Goal: Transaction & Acquisition: Purchase product/service

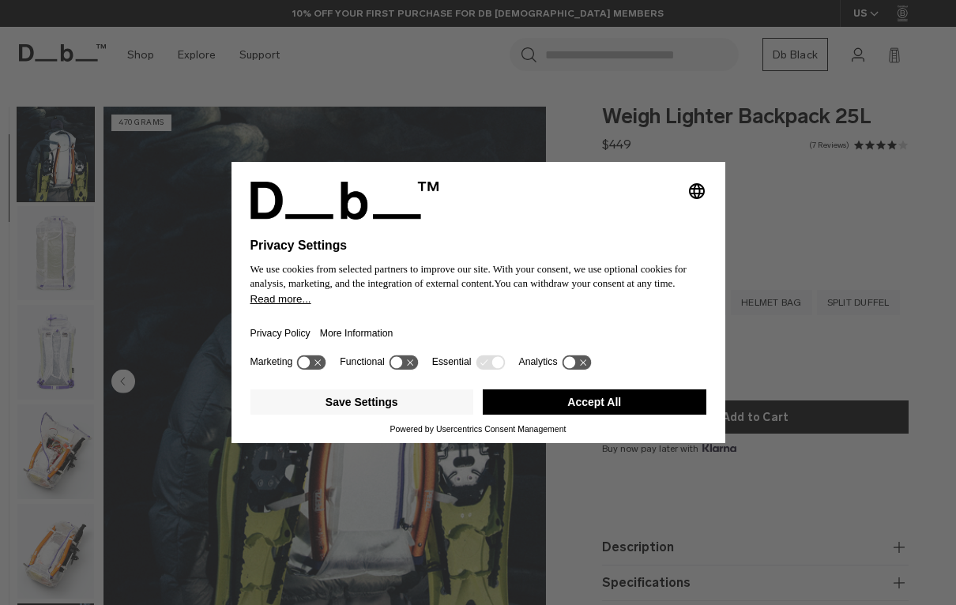
click at [184, 190] on div "Selecting an option will immediately change the language Privacy Settings We us…" at bounding box center [478, 302] width 956 height 605
click at [530, 409] on button "Accept All" at bounding box center [595, 402] width 224 height 25
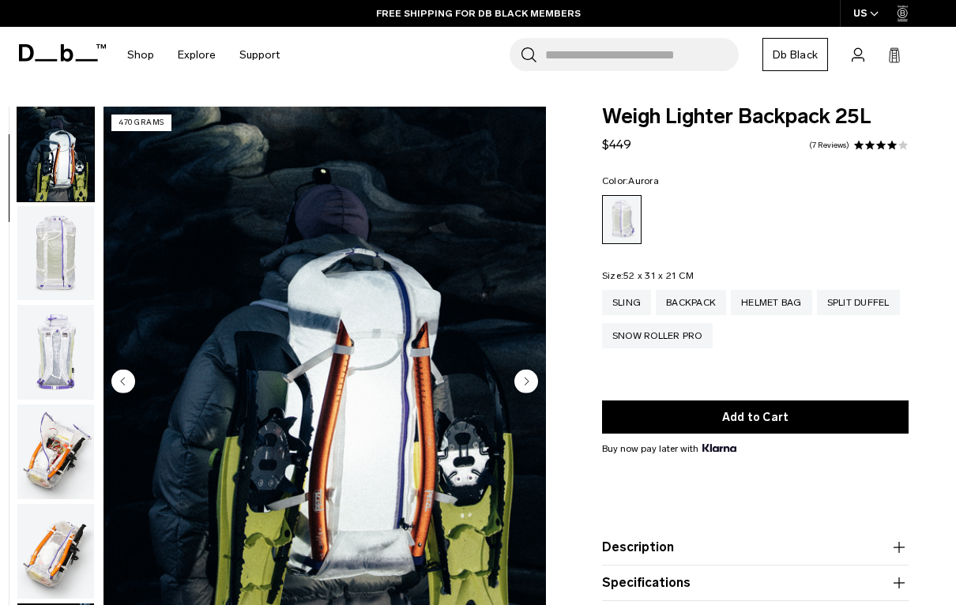
click at [43, 260] on img "button" at bounding box center [55, 253] width 77 height 95
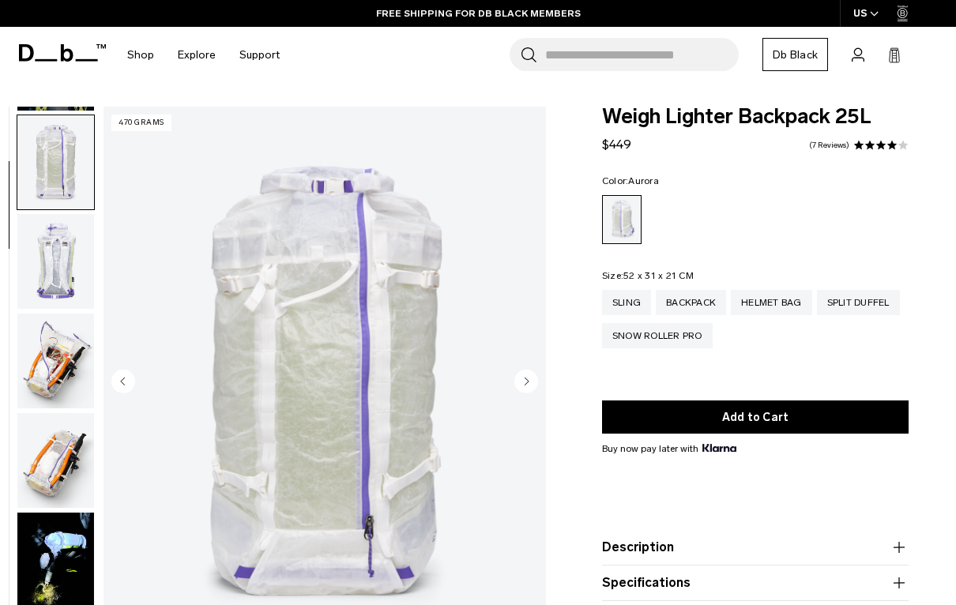
scroll to position [200, 0]
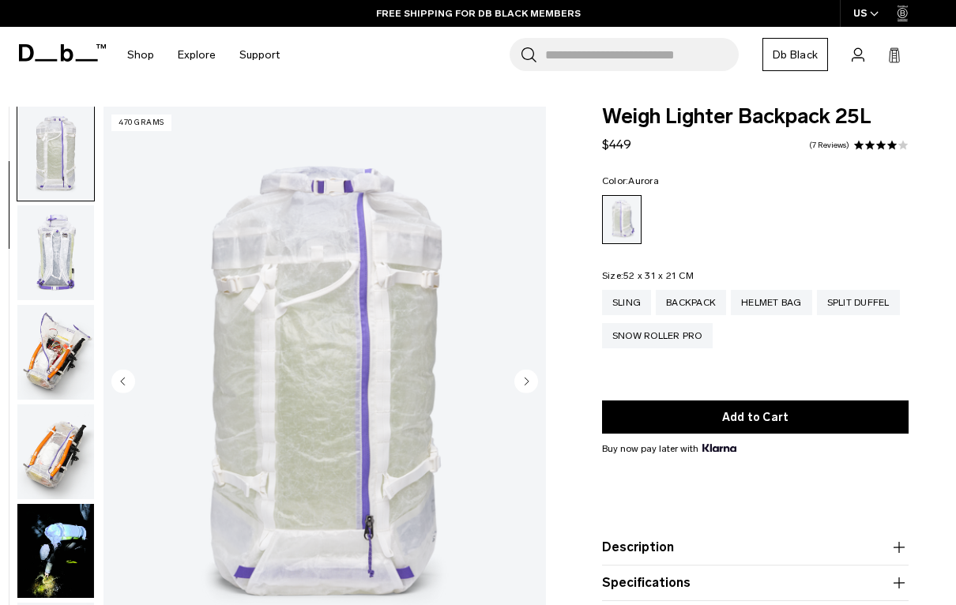
click at [50, 334] on img "button" at bounding box center [55, 352] width 77 height 95
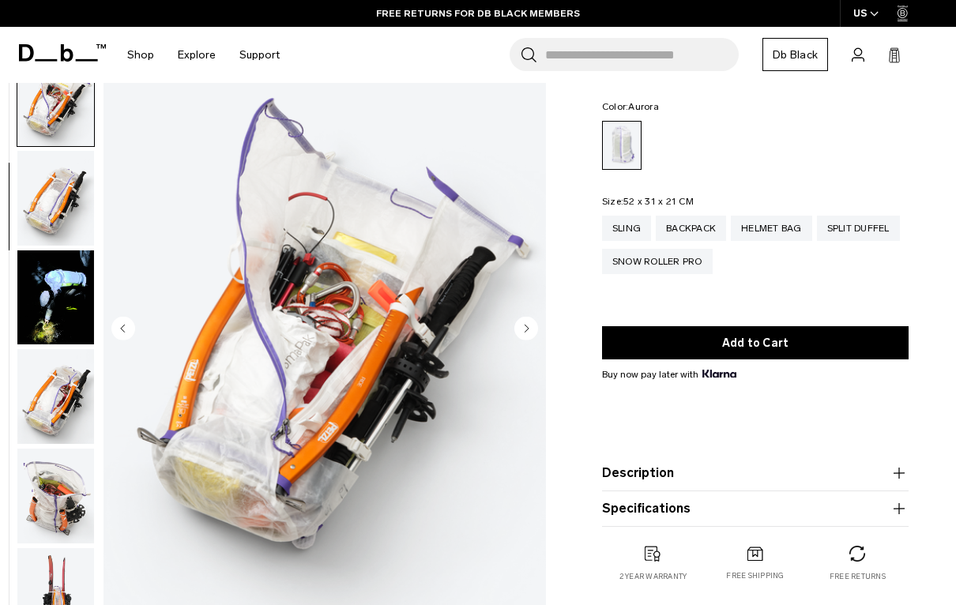
scroll to position [75, 0]
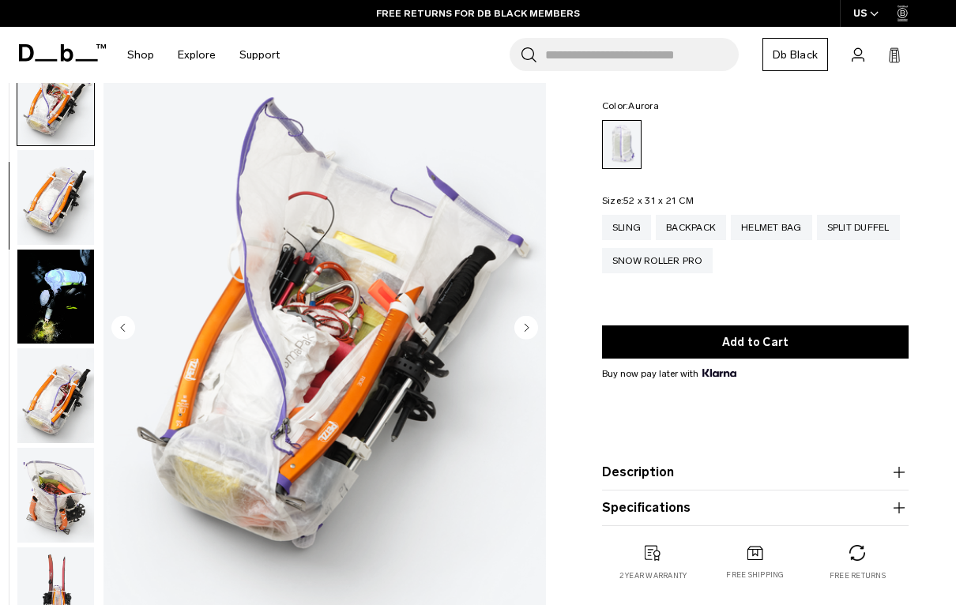
click at [47, 394] on img "button" at bounding box center [55, 396] width 77 height 95
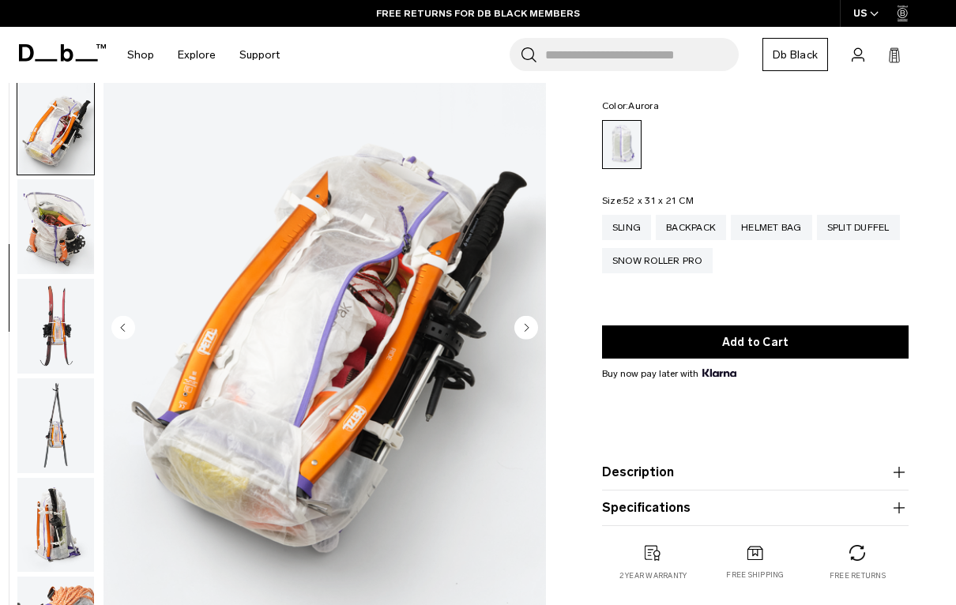
scroll to position [701, 0]
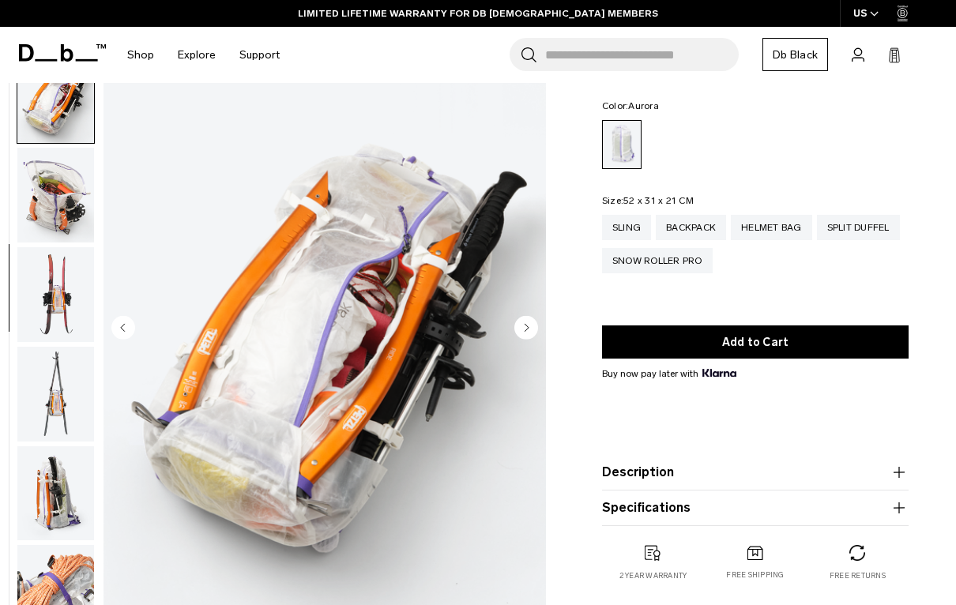
click at [41, 208] on img "button" at bounding box center [55, 195] width 77 height 95
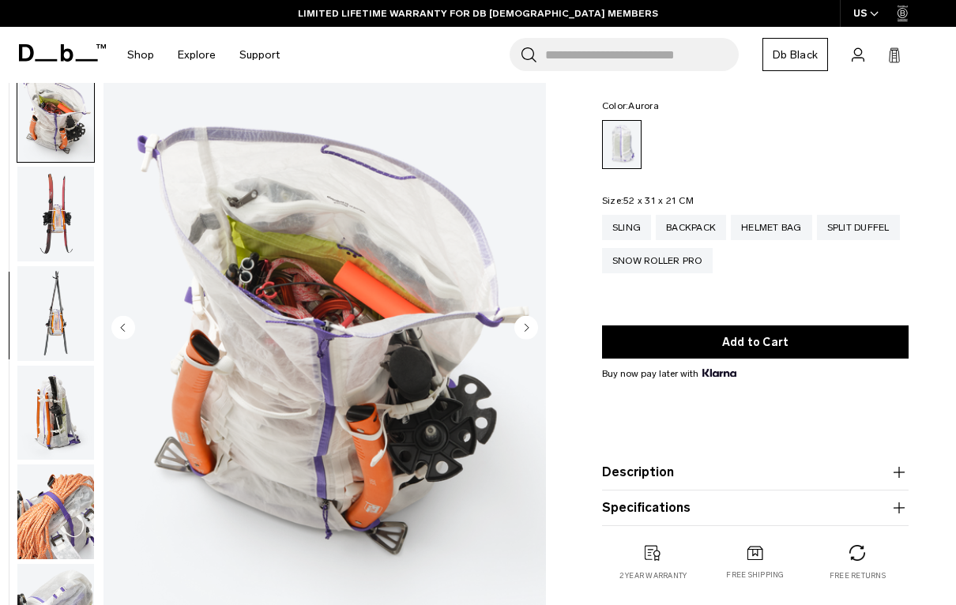
scroll to position [802, 0]
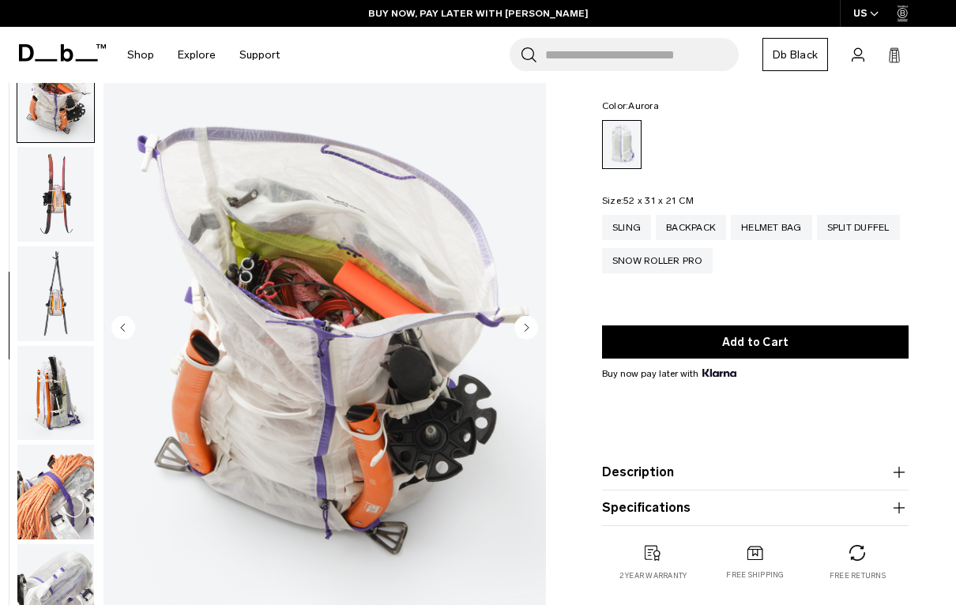
click at [52, 209] on img "button" at bounding box center [55, 194] width 77 height 95
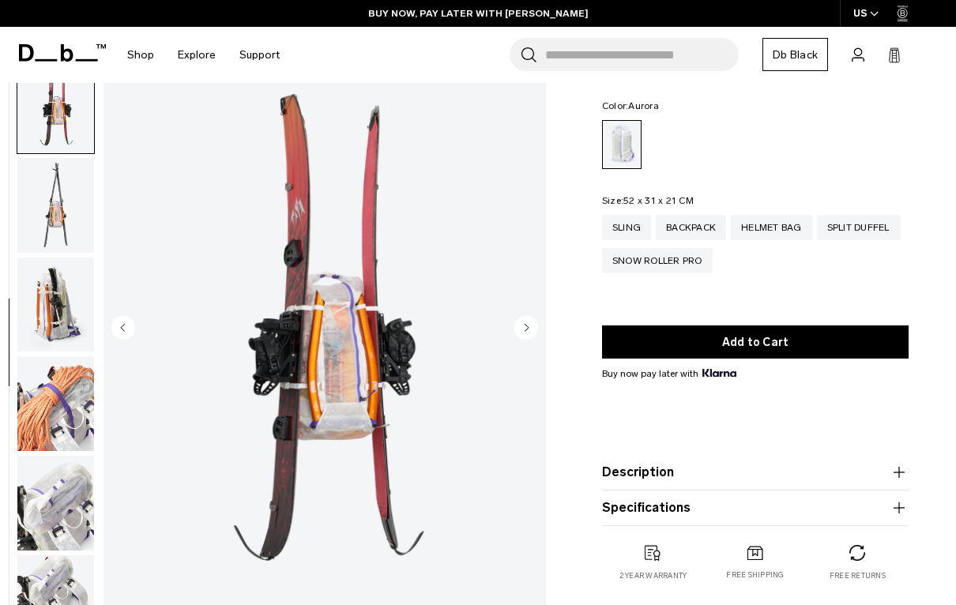
scroll to position [901, 0]
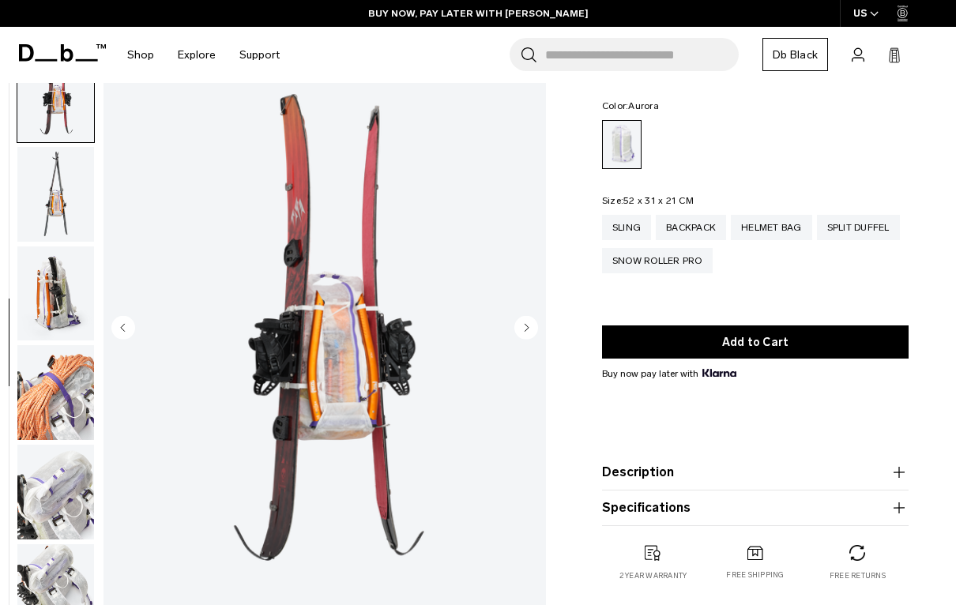
click at [54, 310] on img "button" at bounding box center [55, 293] width 77 height 95
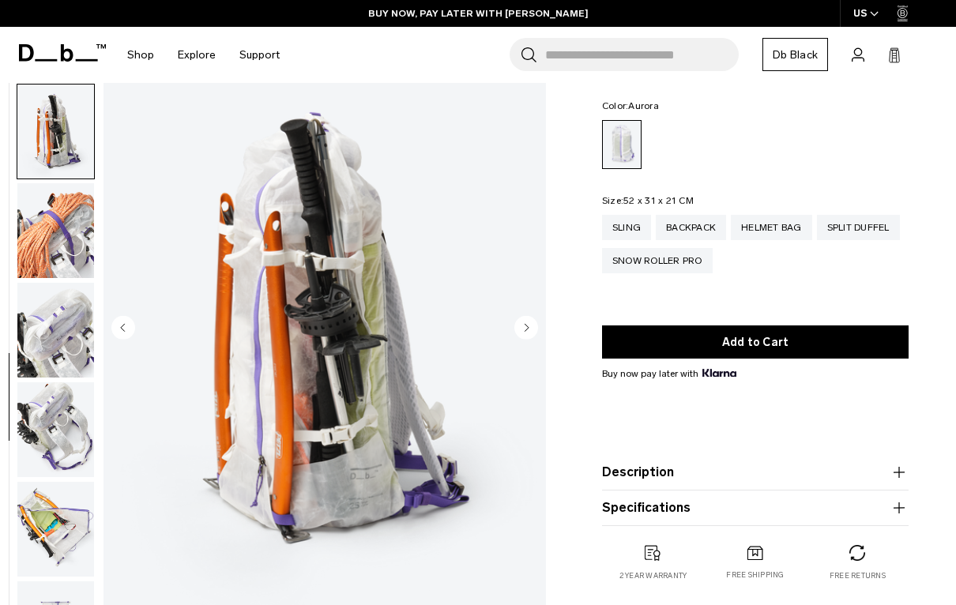
scroll to position [1102, 0]
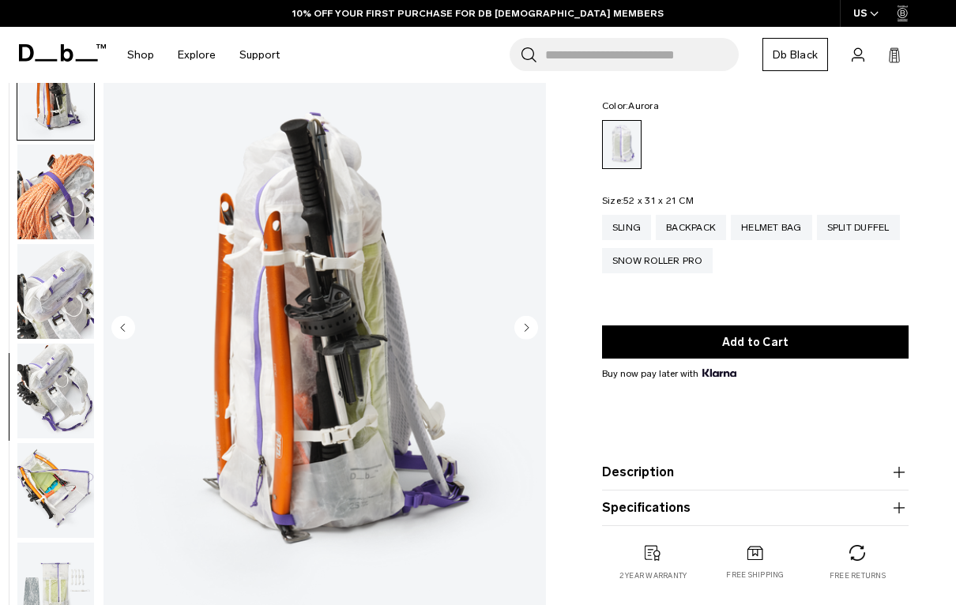
click at [52, 304] on img "button" at bounding box center [55, 291] width 77 height 95
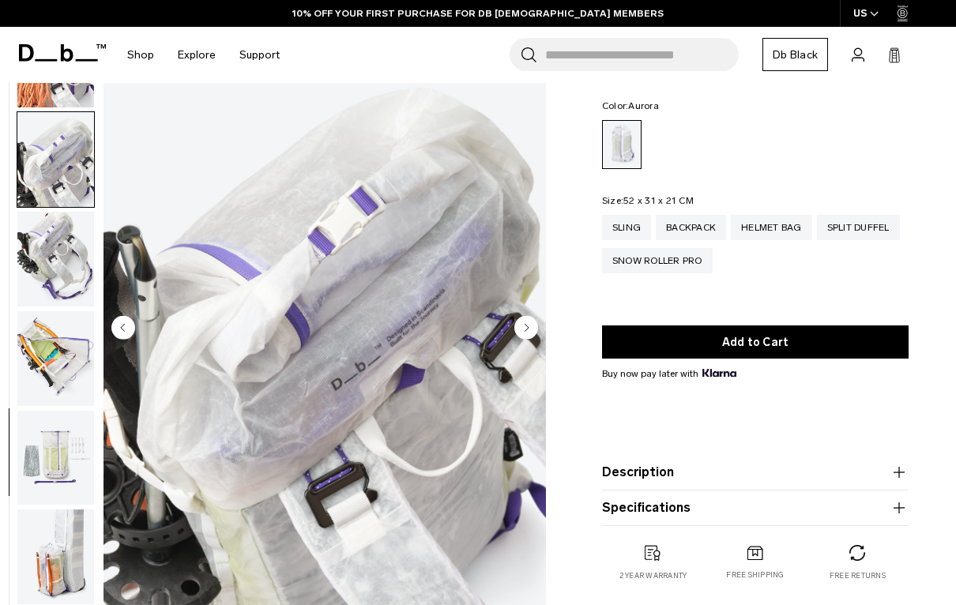
scroll to position [1247, 0]
click at [43, 266] on img "button" at bounding box center [55, 259] width 77 height 95
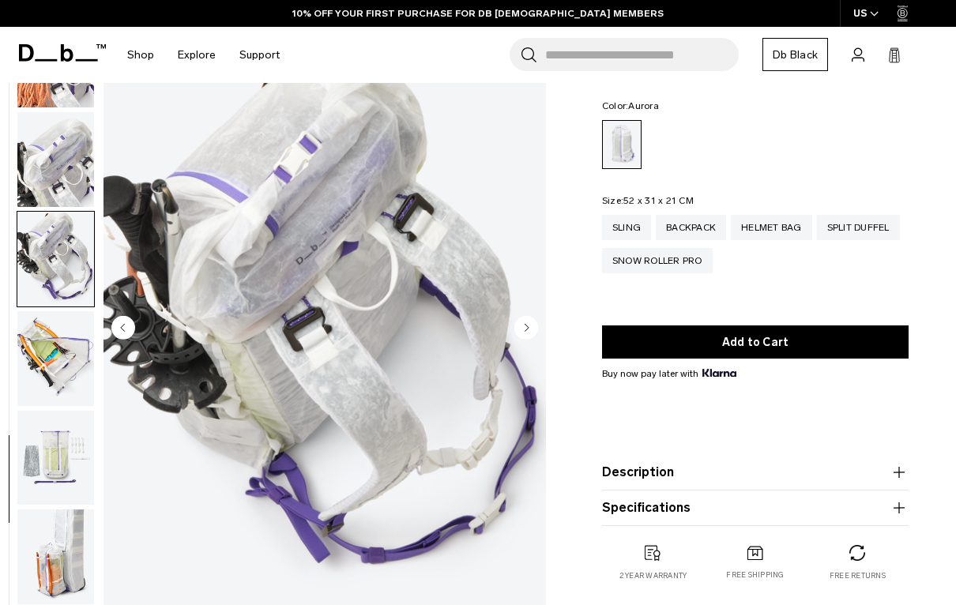
click at [34, 357] on img "button" at bounding box center [55, 358] width 77 height 95
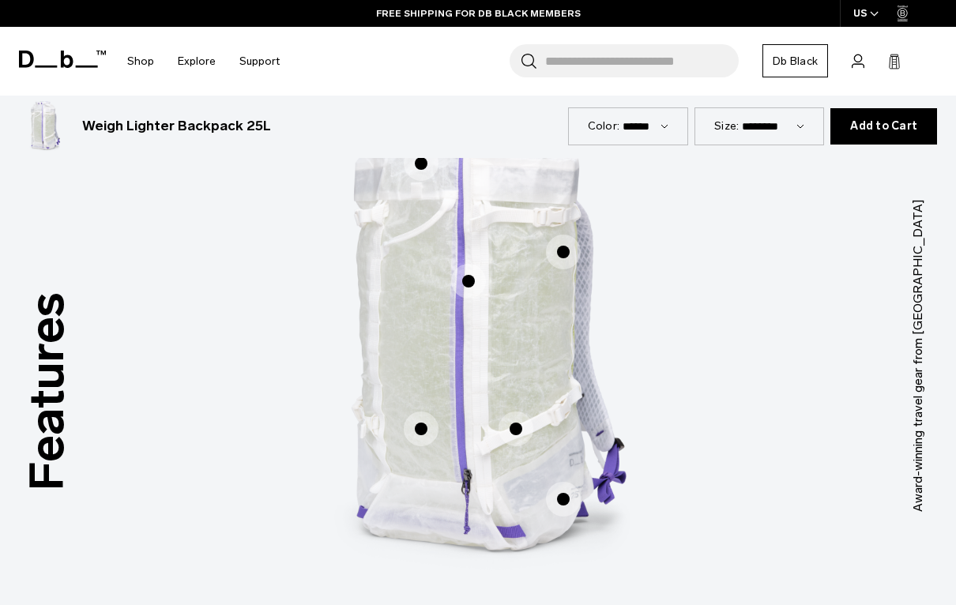
scroll to position [742, 0]
click at [472, 277] on span "1 / 3" at bounding box center [468, 280] width 35 height 35
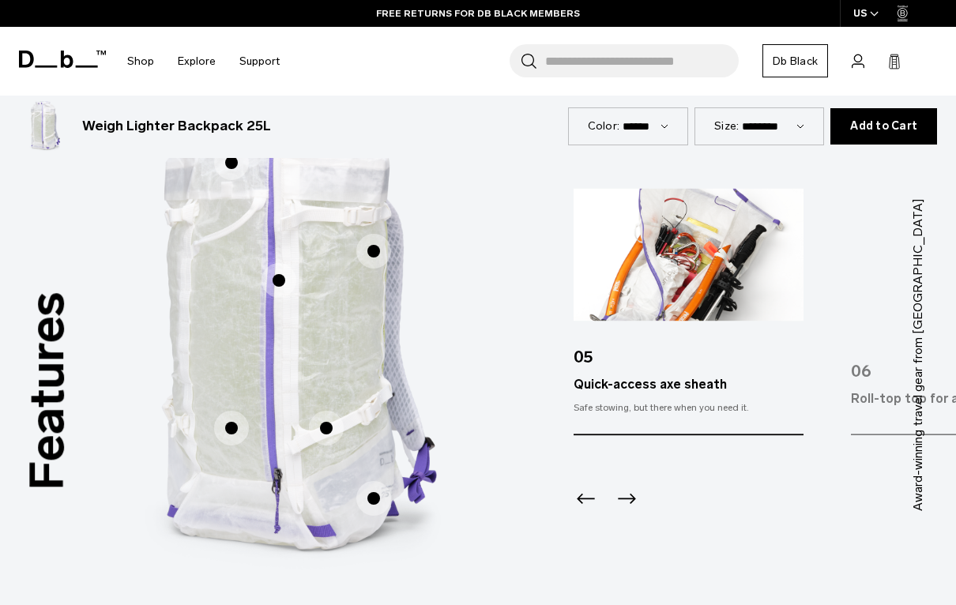
click at [379, 262] on span "1 / 3" at bounding box center [373, 251] width 35 height 35
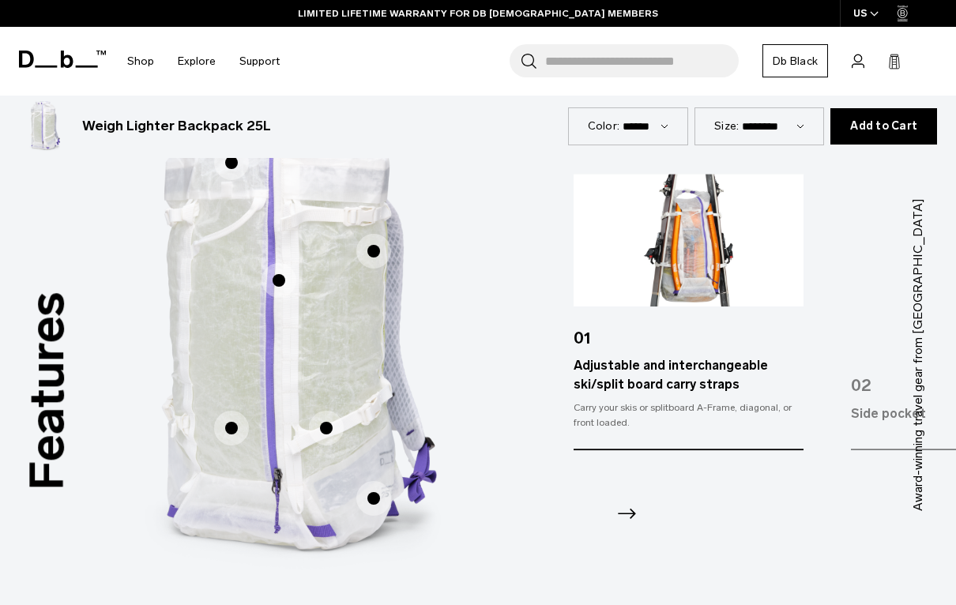
click at [275, 287] on span "1 / 3" at bounding box center [279, 280] width 35 height 35
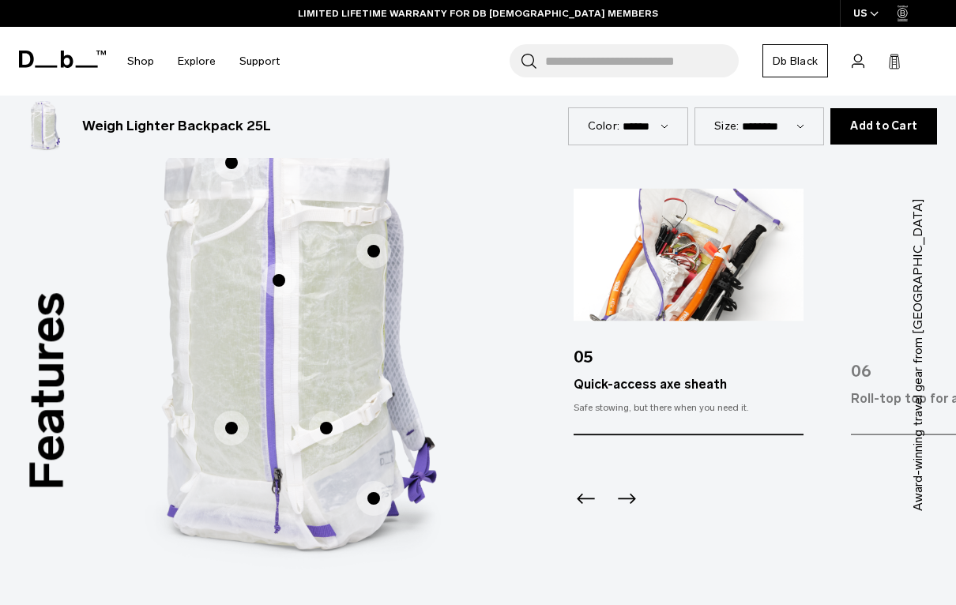
click at [224, 426] on span "1 / 3" at bounding box center [231, 428] width 35 height 35
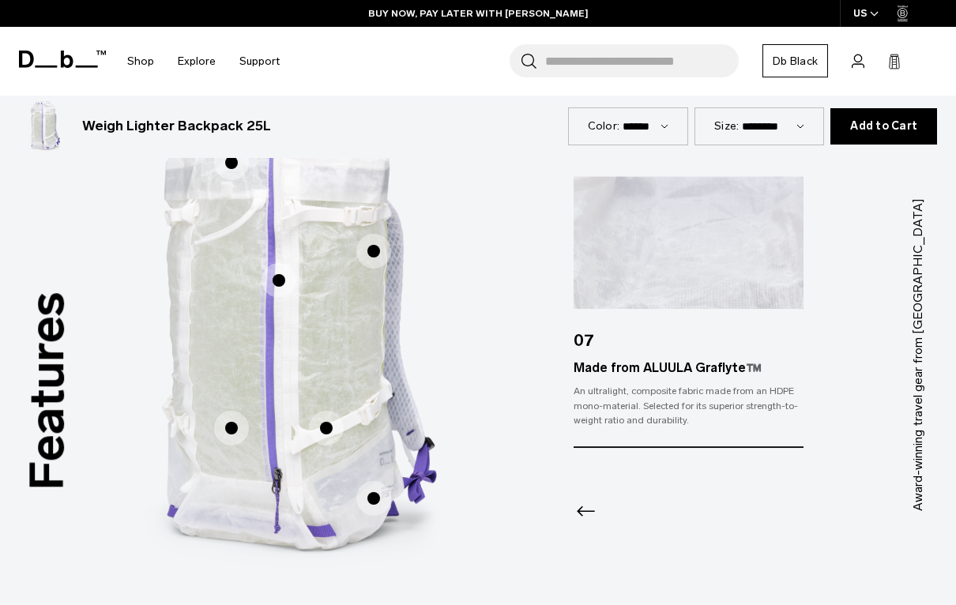
click at [320, 431] on span "1 / 3" at bounding box center [326, 428] width 35 height 35
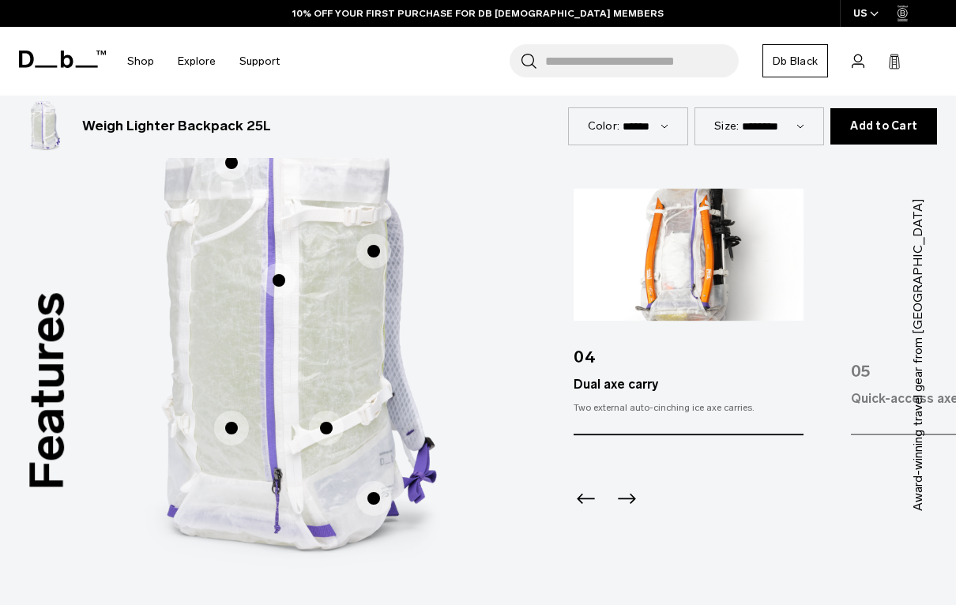
click at [371, 497] on span "1 / 3" at bounding box center [373, 498] width 35 height 35
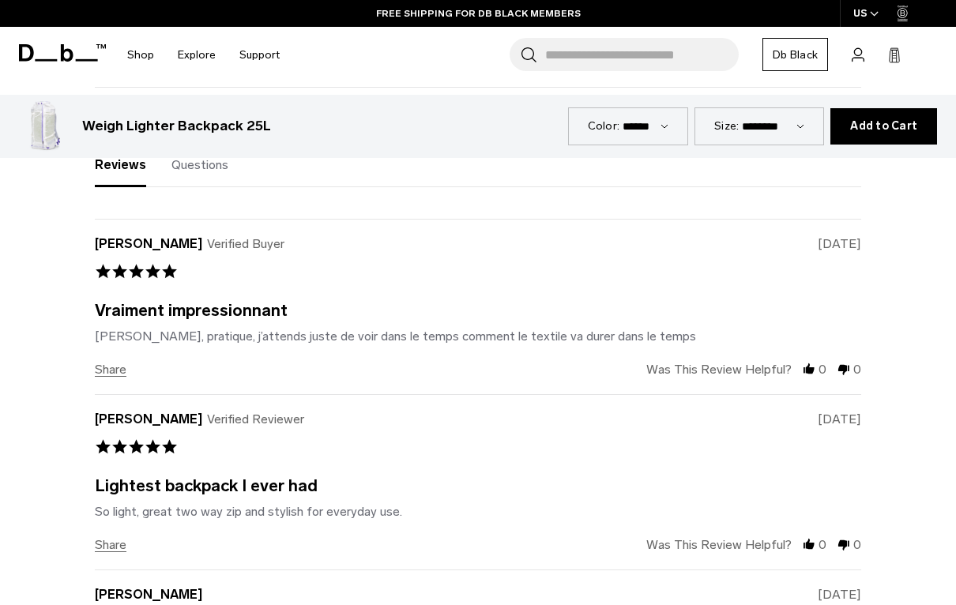
scroll to position [2330, 0]
